Goal: Task Accomplishment & Management: Use online tool/utility

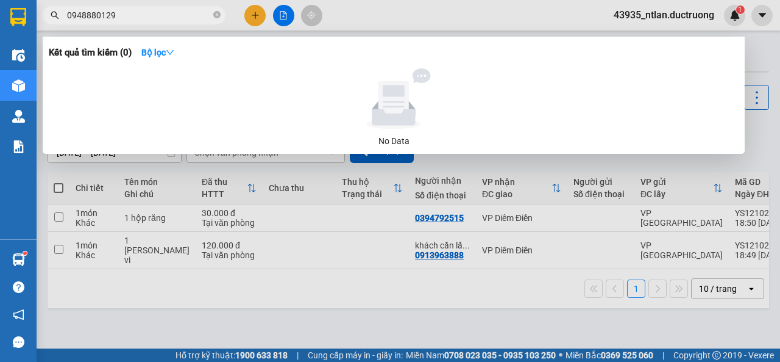
click at [105, 13] on input "0948880129" at bounding box center [139, 15] width 144 height 13
paste input "328470878"
type input "0328470878"
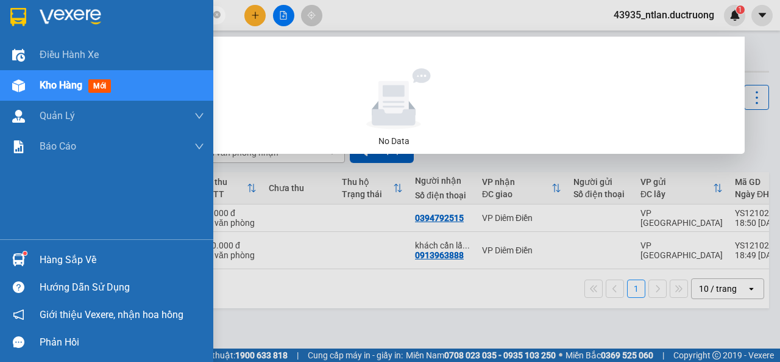
drag, startPoint x: 134, startPoint y: 15, endPoint x: 0, endPoint y: 8, distance: 134.3
click at [0, 8] on section "Kết quả [PERSON_NAME] ( 0 ) Bộ lọc No Data 0328470878 43935_ntlan.ductruong 1 Đ…" at bounding box center [390, 181] width 780 height 362
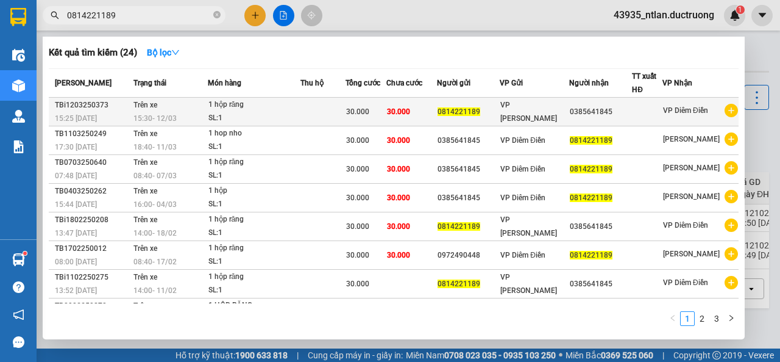
type input "0814221189"
click at [600, 113] on div "0385641845" at bounding box center [601, 111] width 62 height 13
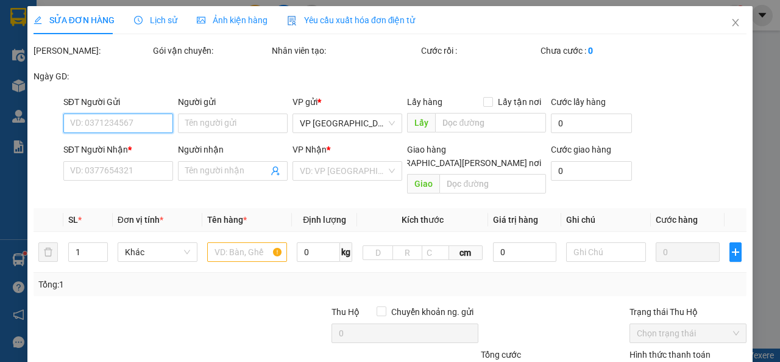
type input "0814221189"
type input "0385641845"
type input "30.000"
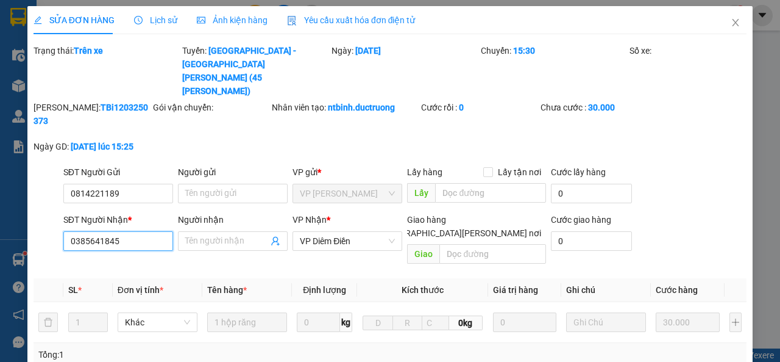
click at [90, 231] on input "0385641845" at bounding box center [118, 241] width 110 height 20
click at [731, 23] on icon "close" at bounding box center [736, 23] width 10 height 10
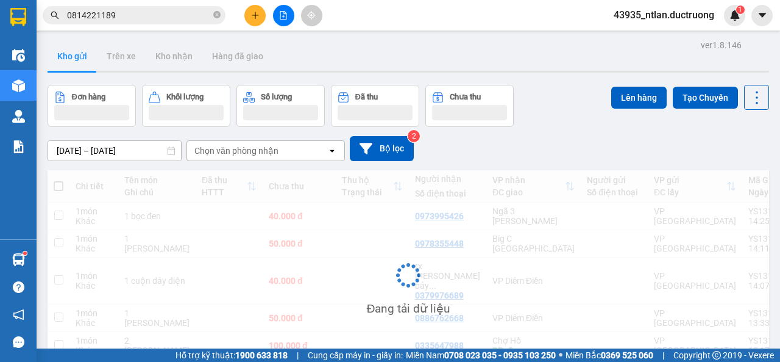
click at [94, 7] on span "0814221189" at bounding box center [134, 15] width 183 height 18
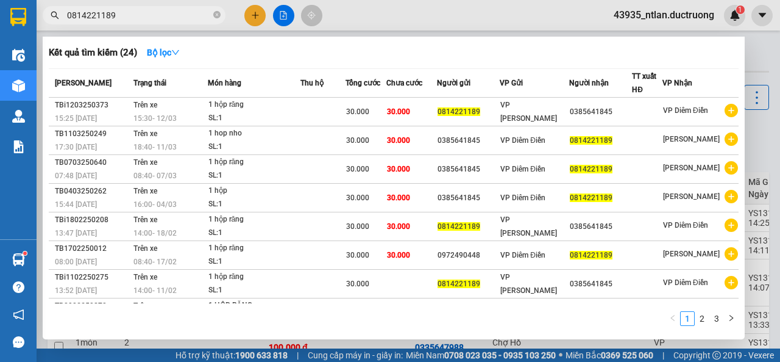
click at [91, 14] on input "0814221189" at bounding box center [139, 15] width 144 height 13
paste input "385641845"
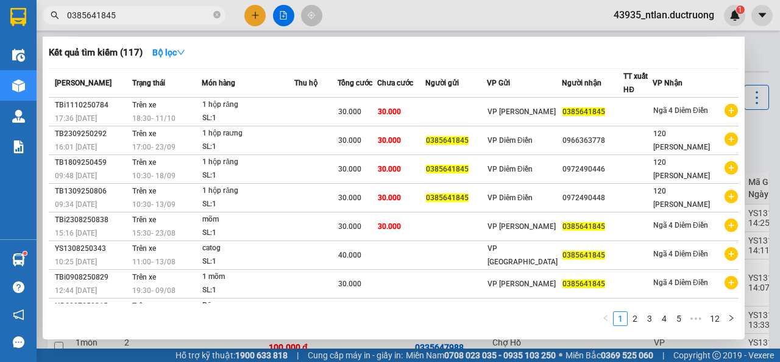
type input "0385641845"
click at [259, 63] on div "Kết quả [PERSON_NAME] ( 117 ) Bộ lọc Mã ĐH Trạng thái Món hàng Thu hộ [PERSON_N…" at bounding box center [394, 188] width 702 height 302
